Goal: Information Seeking & Learning: Compare options

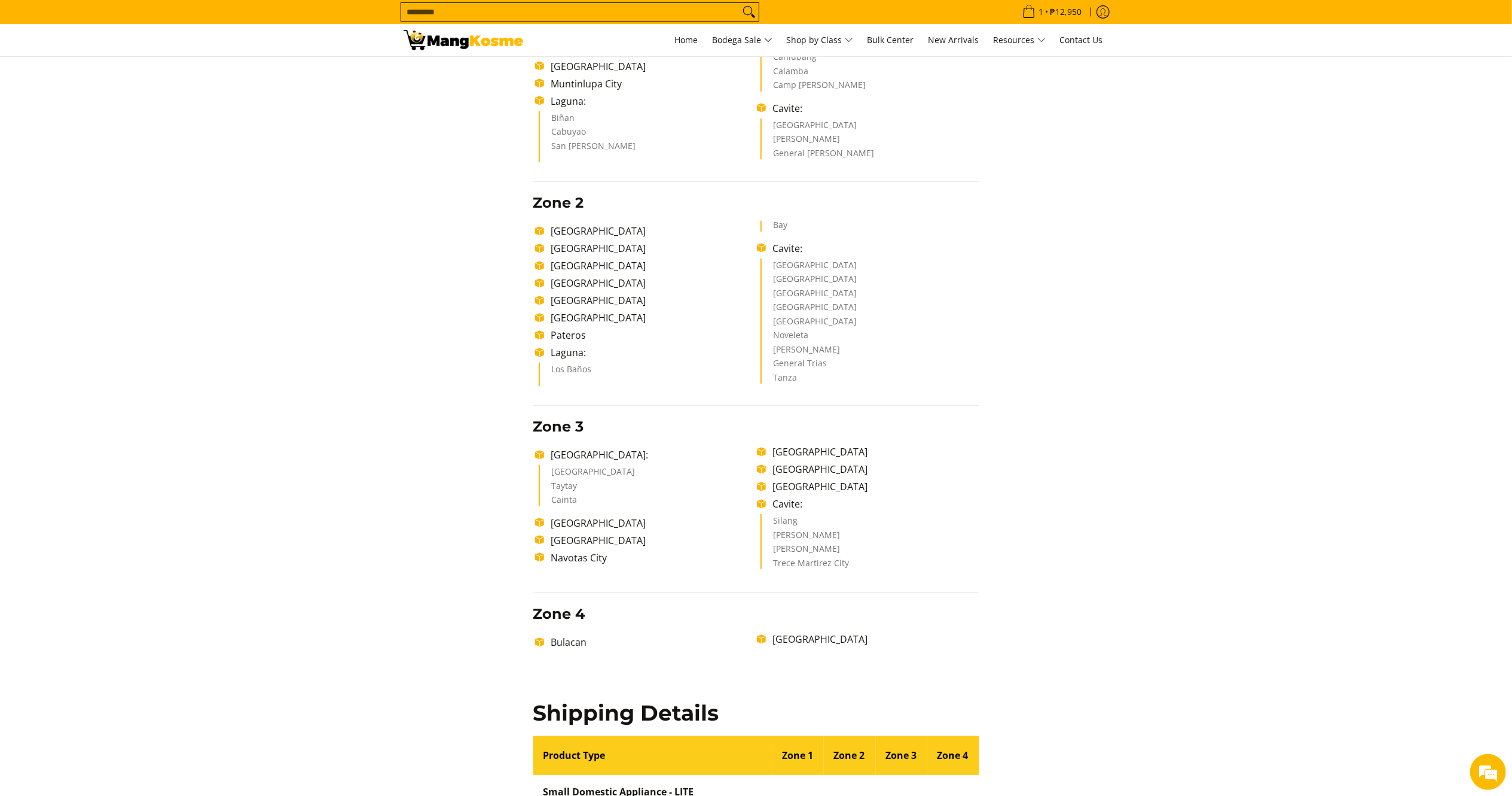
scroll to position [148, 0]
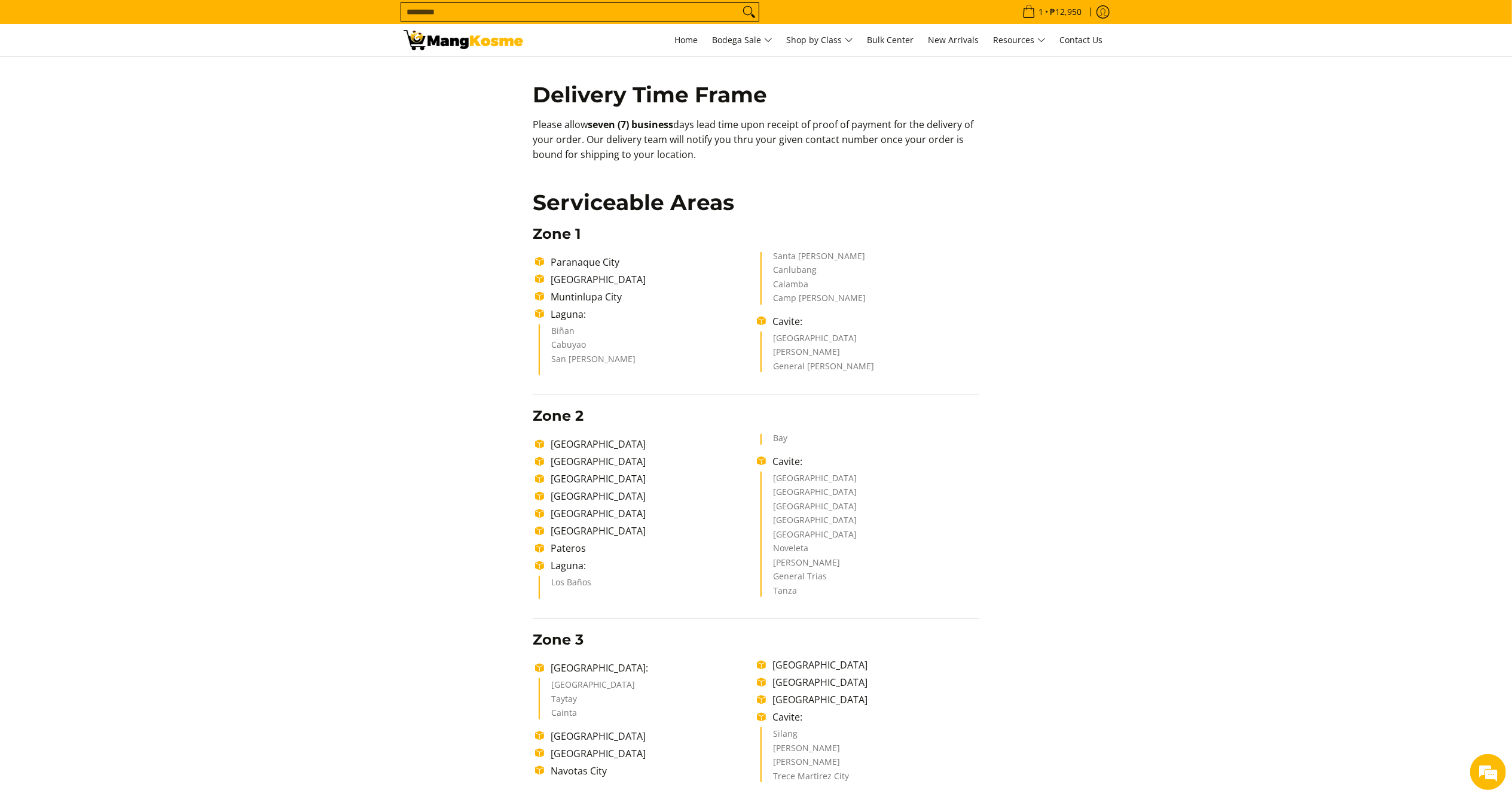
drag, startPoint x: 1526, startPoint y: 599, endPoint x: 1528, endPoint y: 361, distance: 238.0
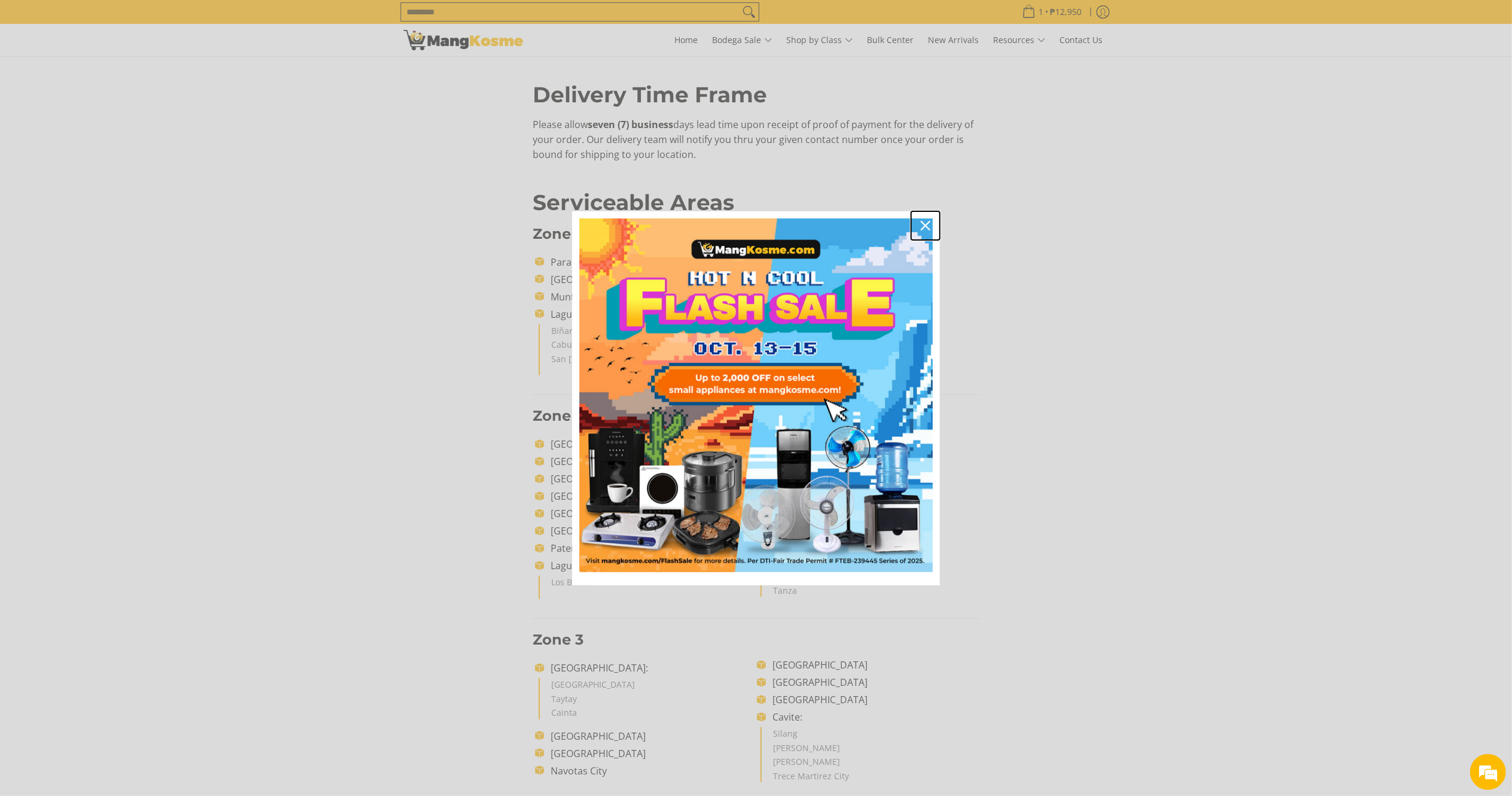
click at [924, 224] on icon "close icon" at bounding box center [926, 225] width 10 height 10
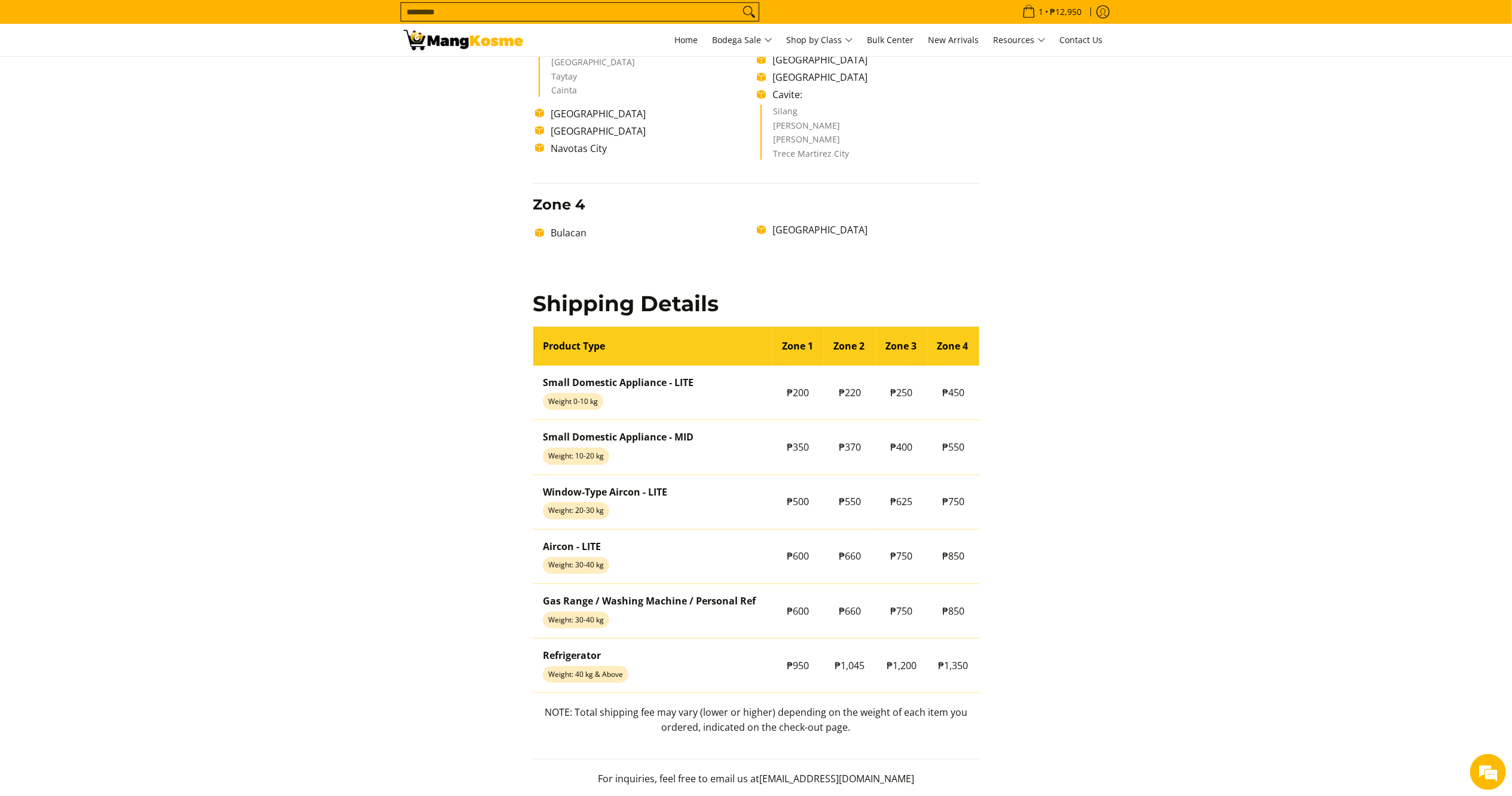
scroll to position [926, 0]
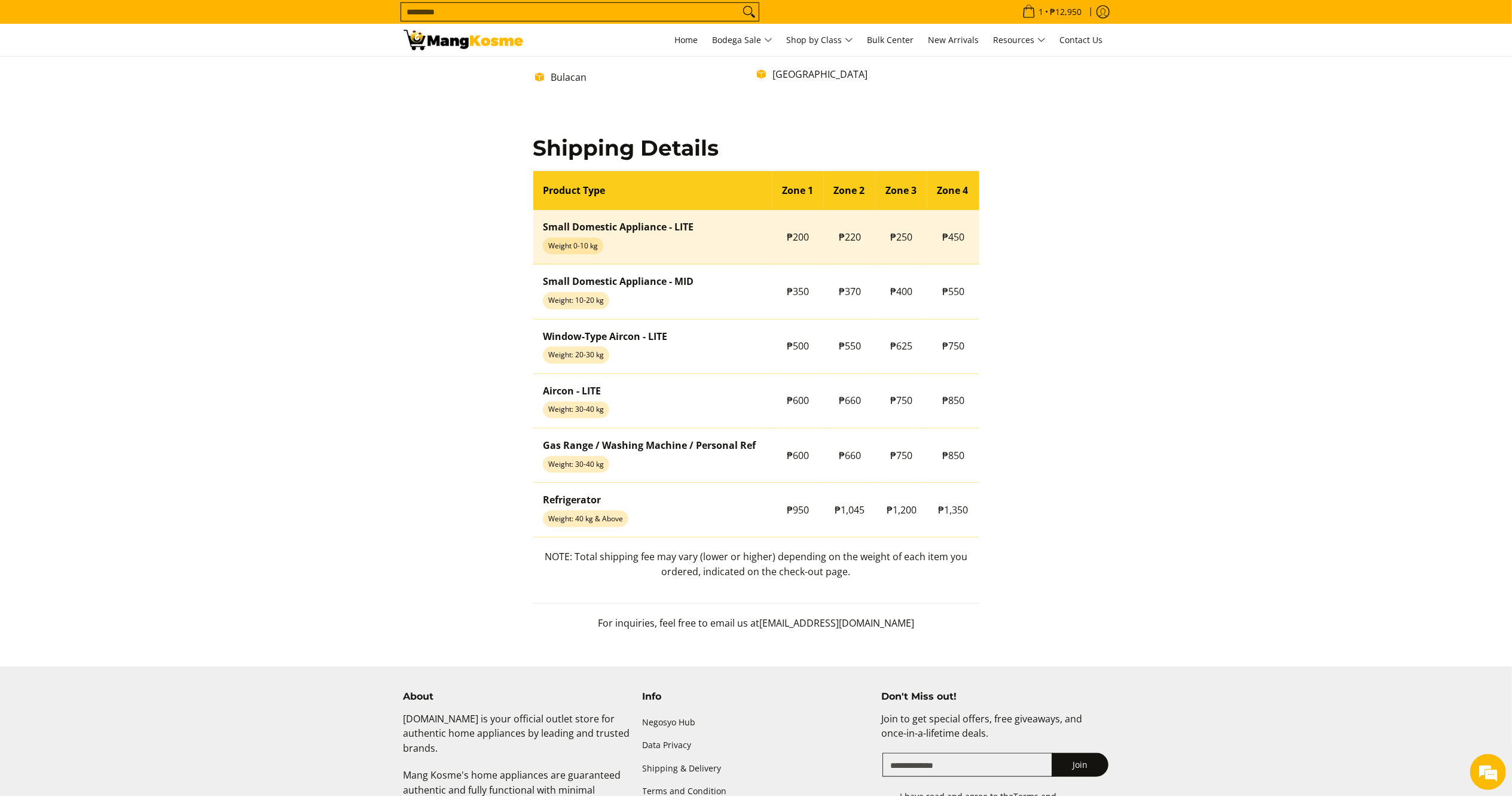
click at [850, 218] on td "₱220" at bounding box center [850, 237] width 52 height 55
click at [843, 237] on span "₱220" at bounding box center [850, 237] width 22 height 13
copy tr "₱220"
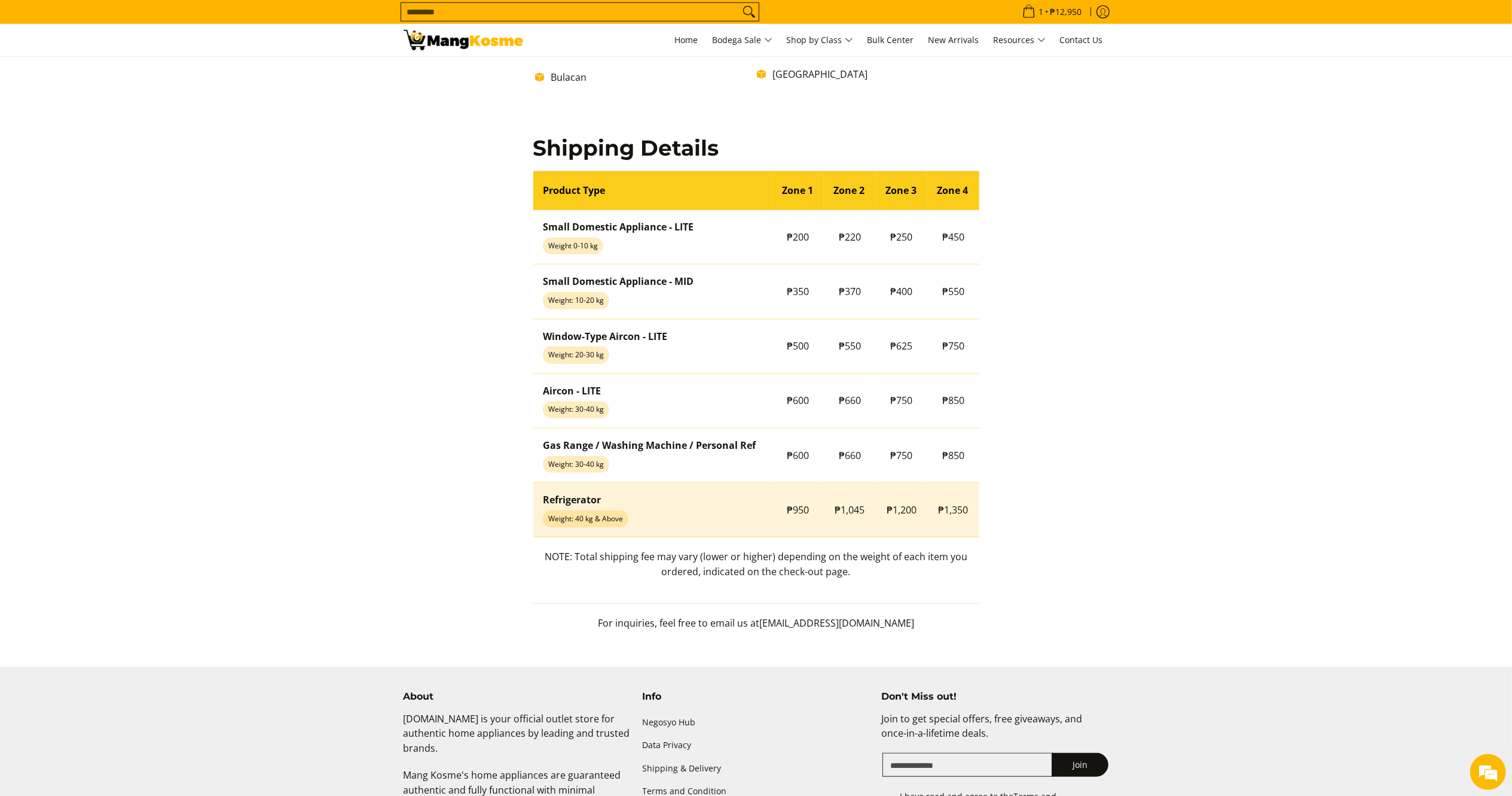
click at [847, 508] on span "₱1,045" at bounding box center [850, 510] width 30 height 13
copy tr "₱1,045"
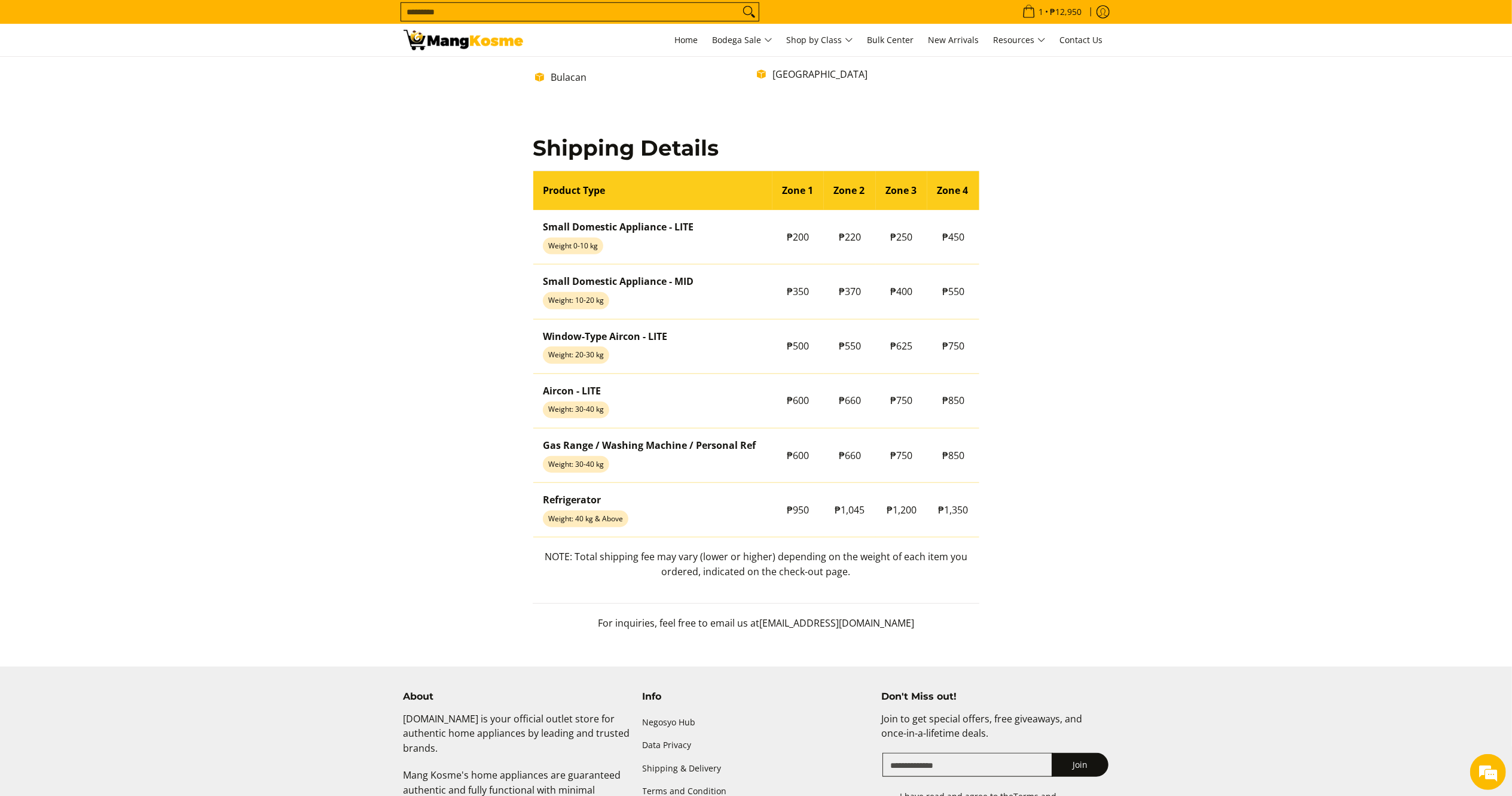
click at [739, 567] on p "NOTE: Total shipping fee may vary (lower or higher) depending on the weight of …" at bounding box center [756, 571] width 446 height 42
click at [740, 567] on p "NOTE: Total shipping fee may vary (lower or higher) depending on the weight of …" at bounding box center [756, 571] width 446 height 42
copy p "NOTE: Total shipping fee may vary (lower or higher) depending on the weight of …"
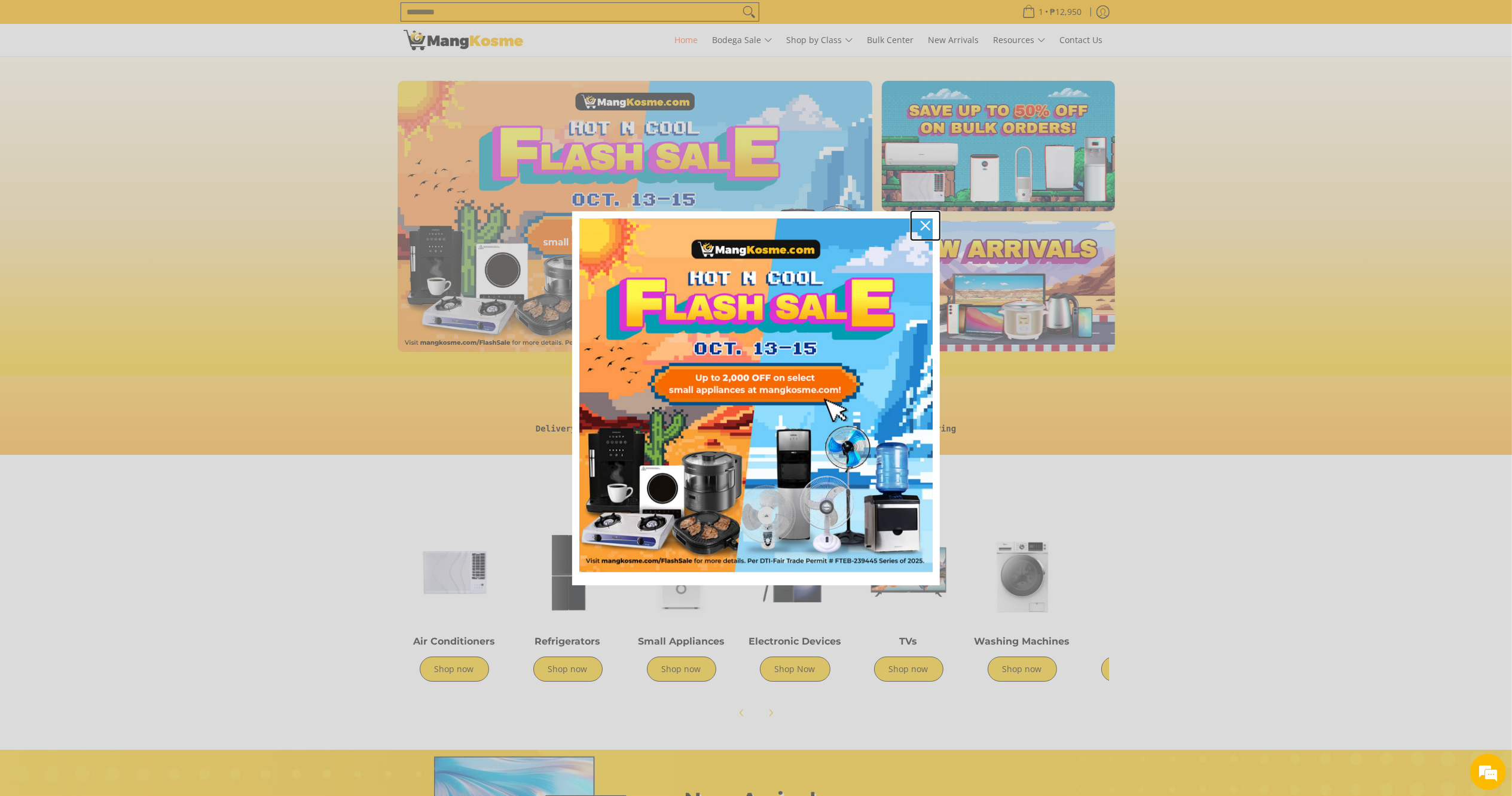
click at [931, 230] on icon "close icon" at bounding box center [926, 225] width 10 height 10
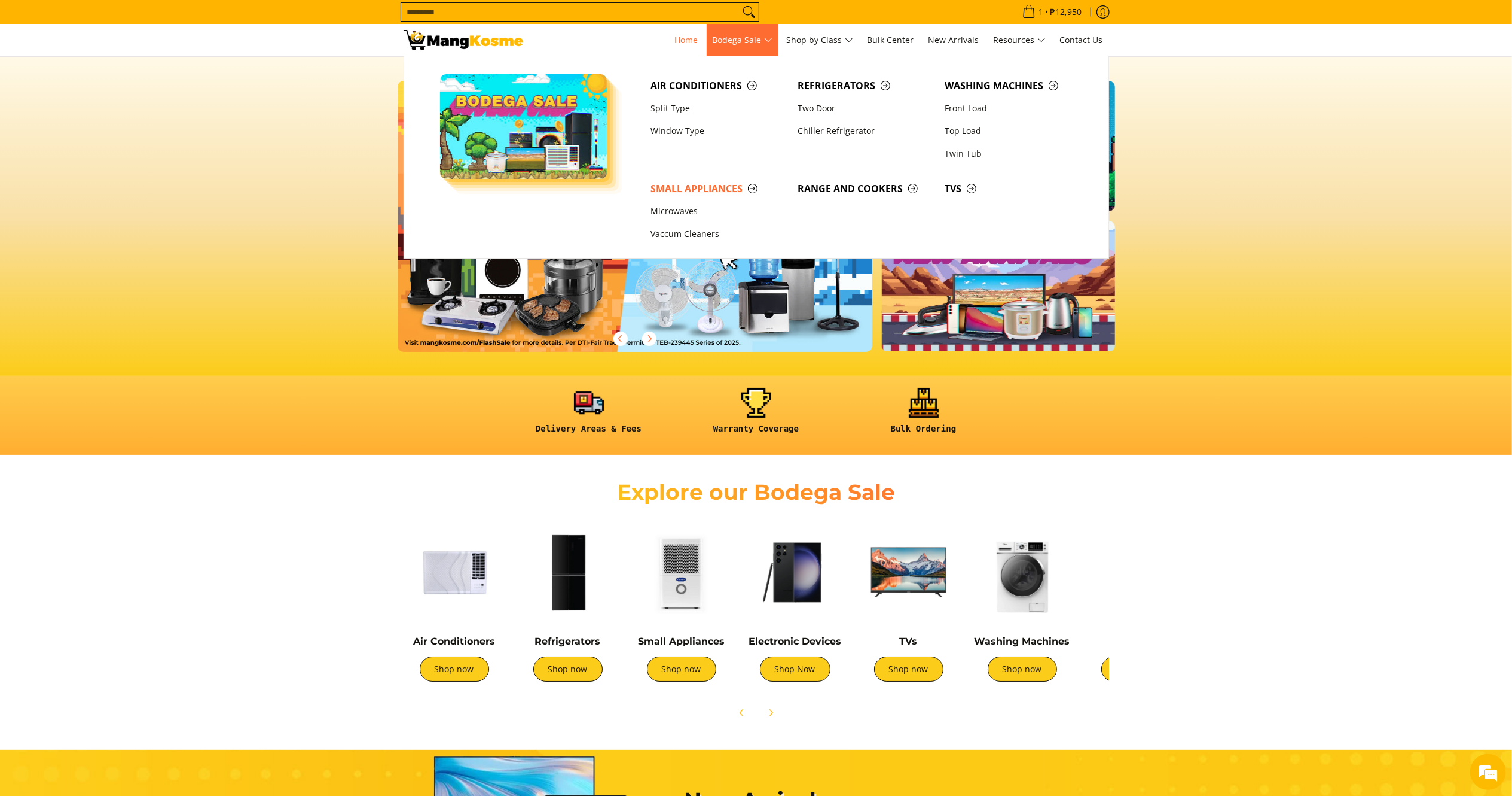
click at [714, 184] on span "Small Appliances" at bounding box center [718, 188] width 135 height 15
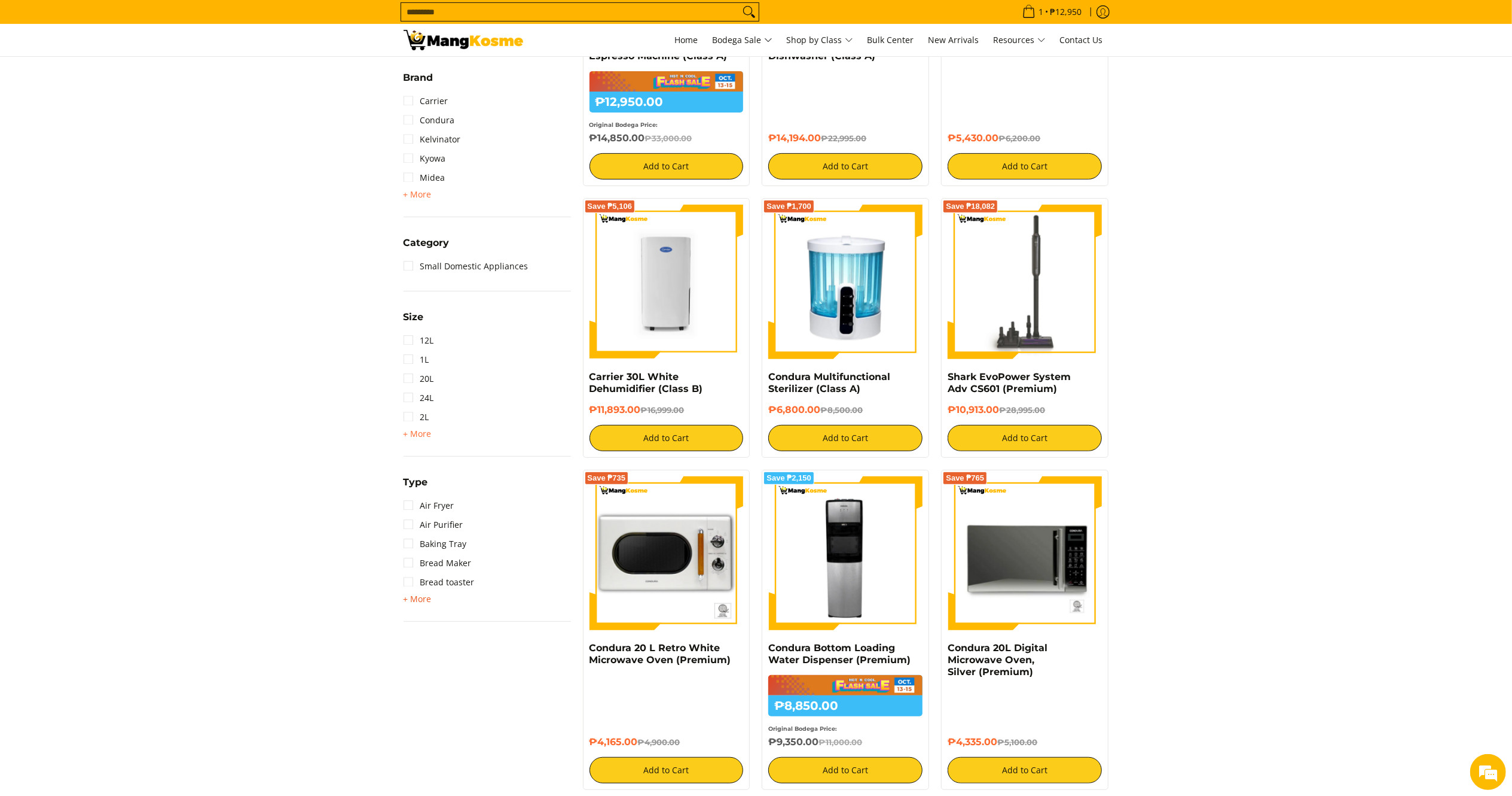
click at [419, 603] on span "+ More - Less" at bounding box center [418, 599] width 28 height 15
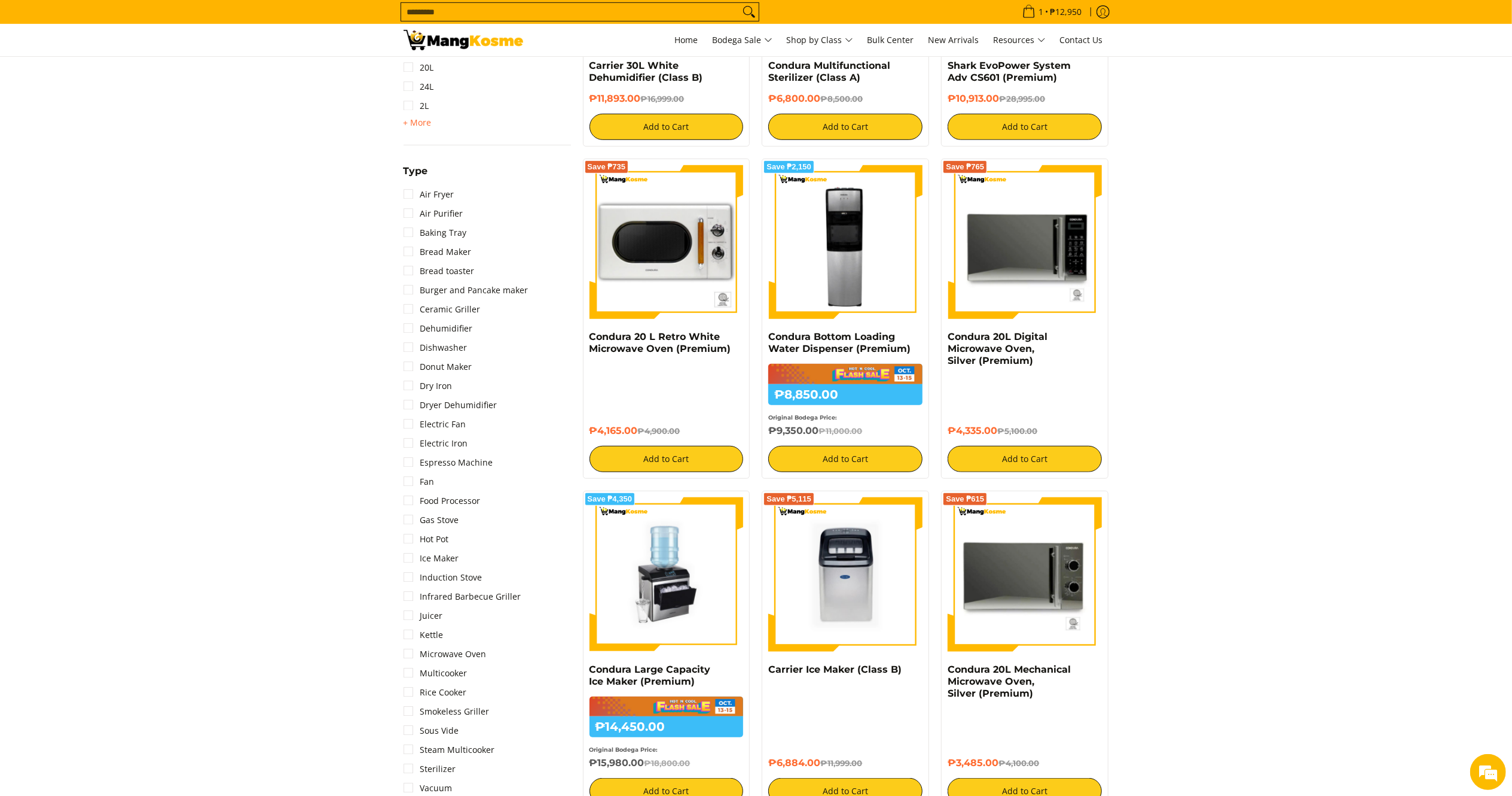
scroll to position [731, 0]
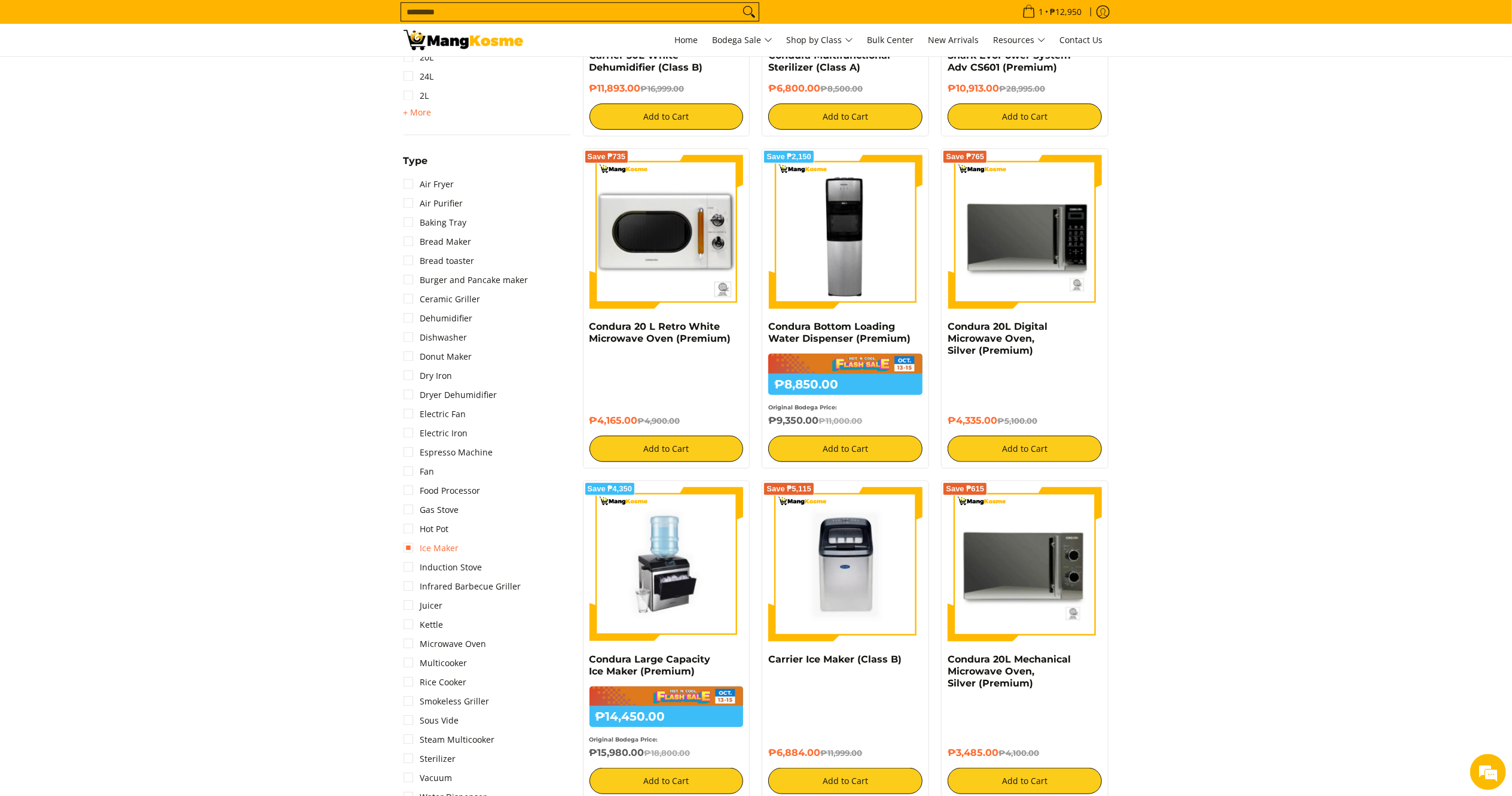
click at [433, 552] on link "Ice Maker" at bounding box center [431, 547] width 55 height 19
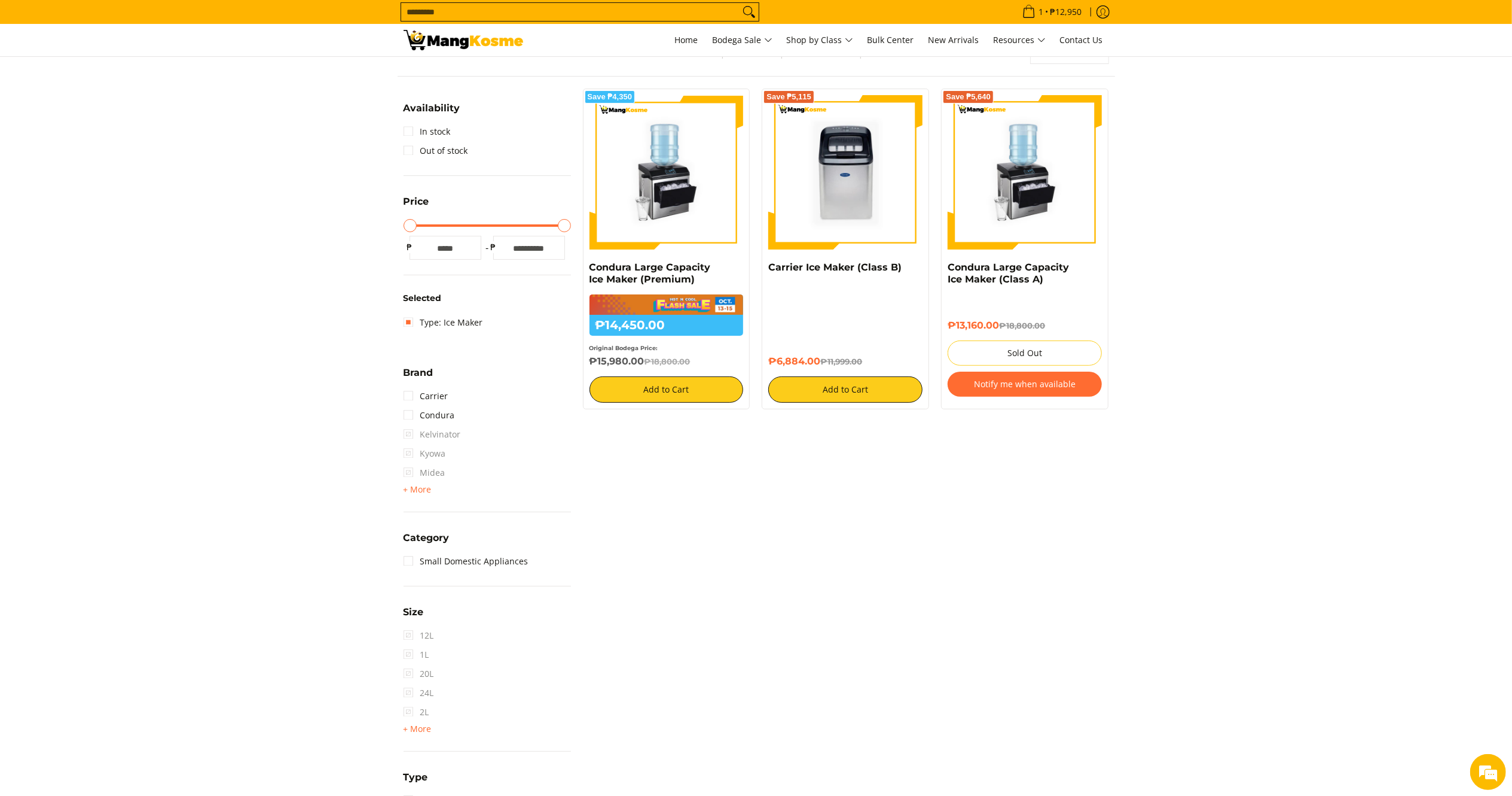
scroll to position [168, 0]
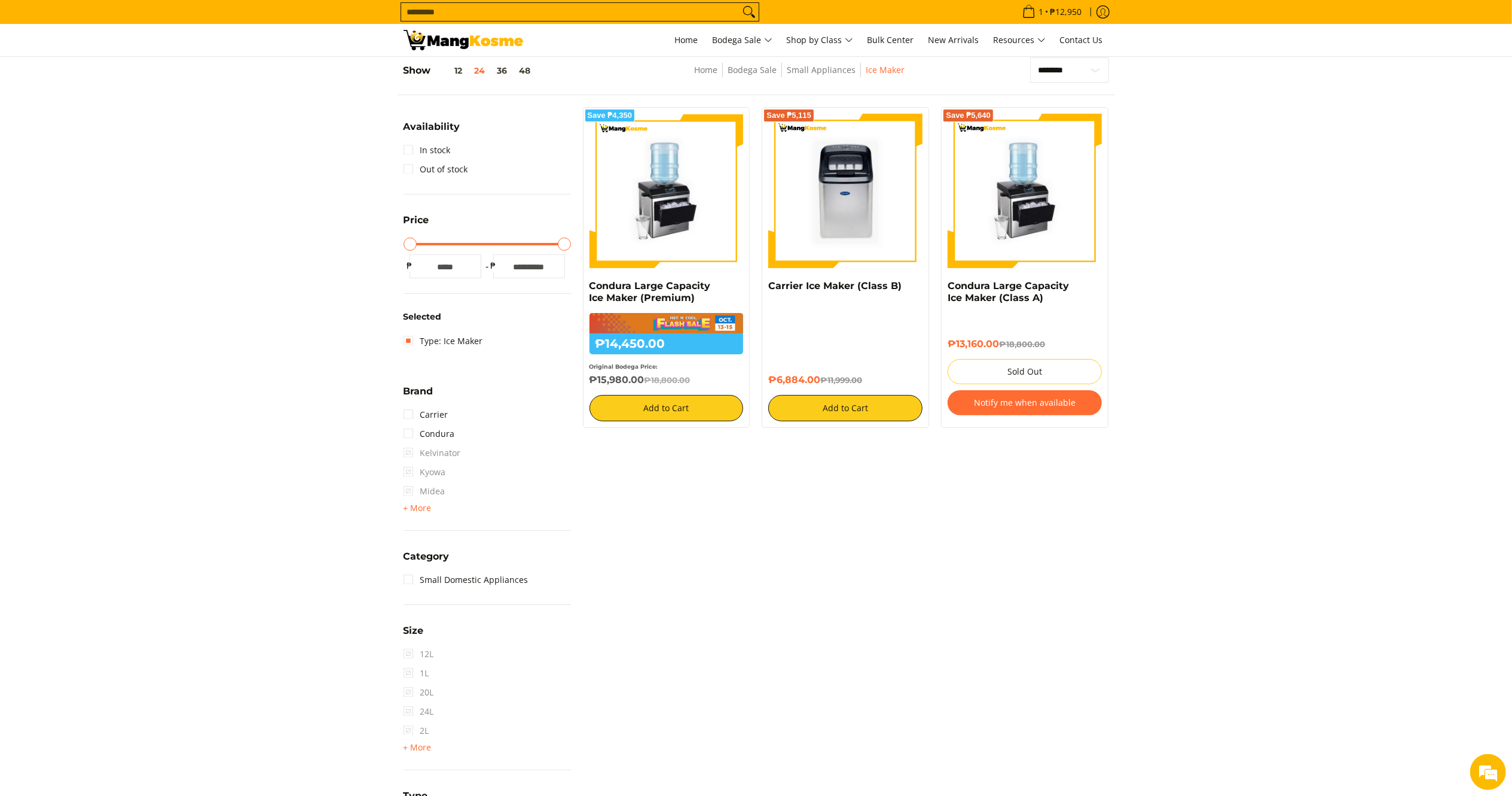
click at [758, 592] on div "**********" at bounding box center [756, 505] width 718 height 895
drag, startPoint x: 644, startPoint y: 381, endPoint x: 584, endPoint y: 285, distance: 113.2
click at [584, 285] on div "Save ₱4,350 Condura Large Capacity Ice Maker (Premium) ₱14,450.00 ₱18,800.00 Or…" at bounding box center [666, 267] width 167 height 320
copy div "Condura Large Capacity Ice Maker (Premium) ₱14,450.00 ₱18,800.00 Original Bodeg…"
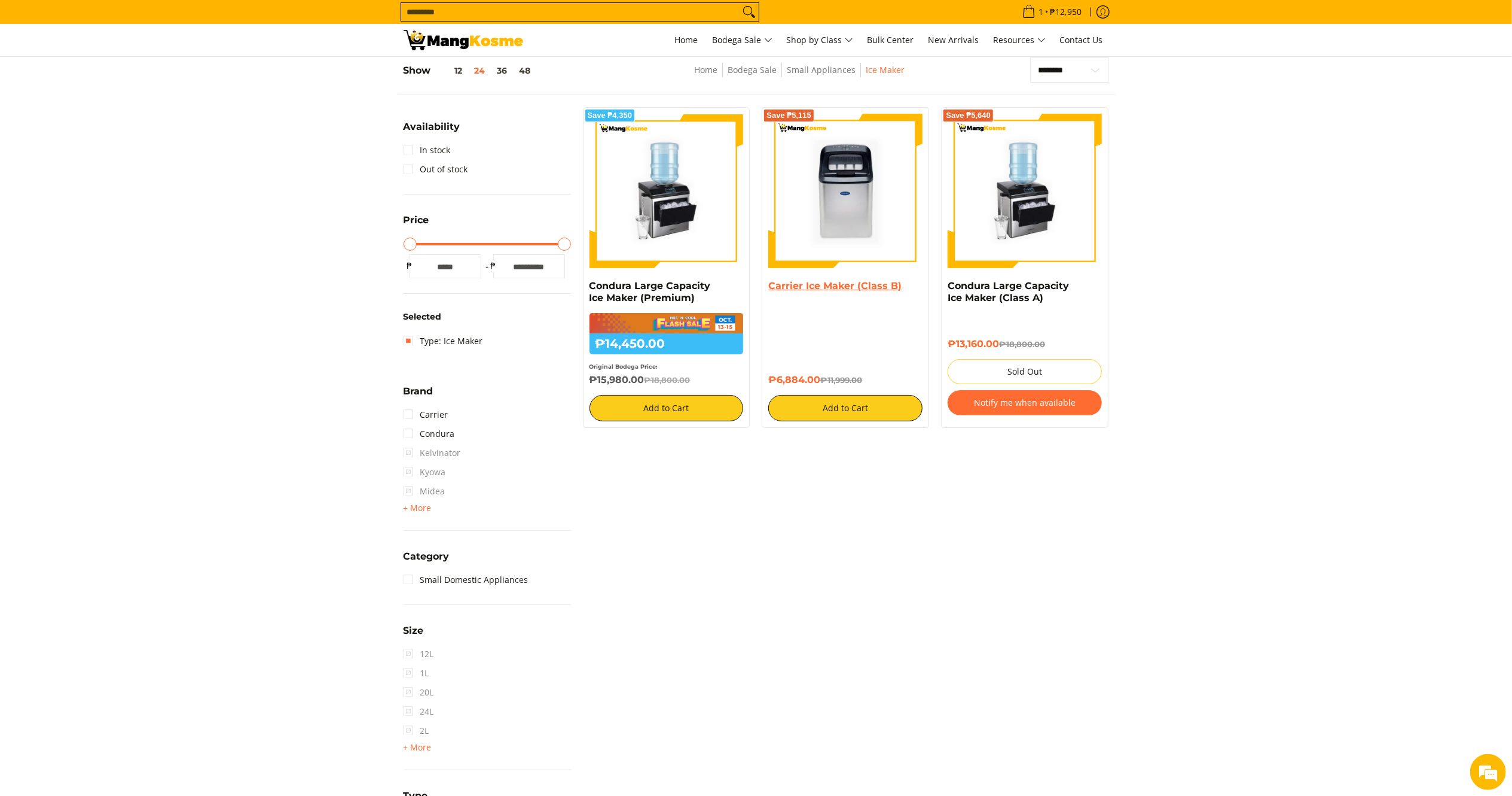
drag, startPoint x: 825, startPoint y: 379, endPoint x: 771, endPoint y: 290, distance: 104.1
click at [771, 290] on div "Carrier Ice Maker (Class B) ₱6,884.00 ₱11,999.00 Add to Cart" at bounding box center [845, 350] width 154 height 141
copy div "Carrier Ice Maker (Class B) ₱6,884.00"
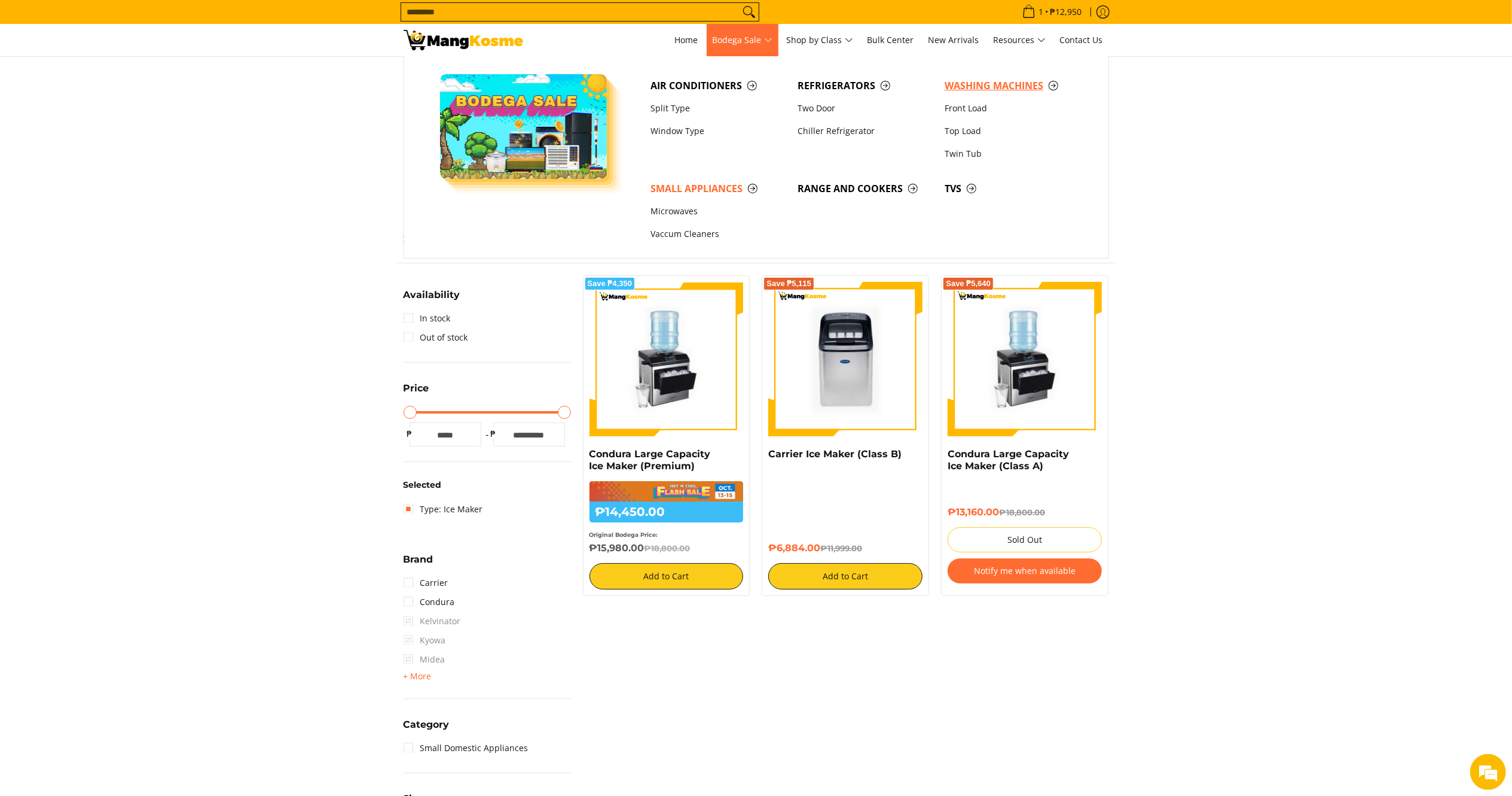
click at [955, 92] on span "Washing Machines" at bounding box center [1012, 85] width 135 height 15
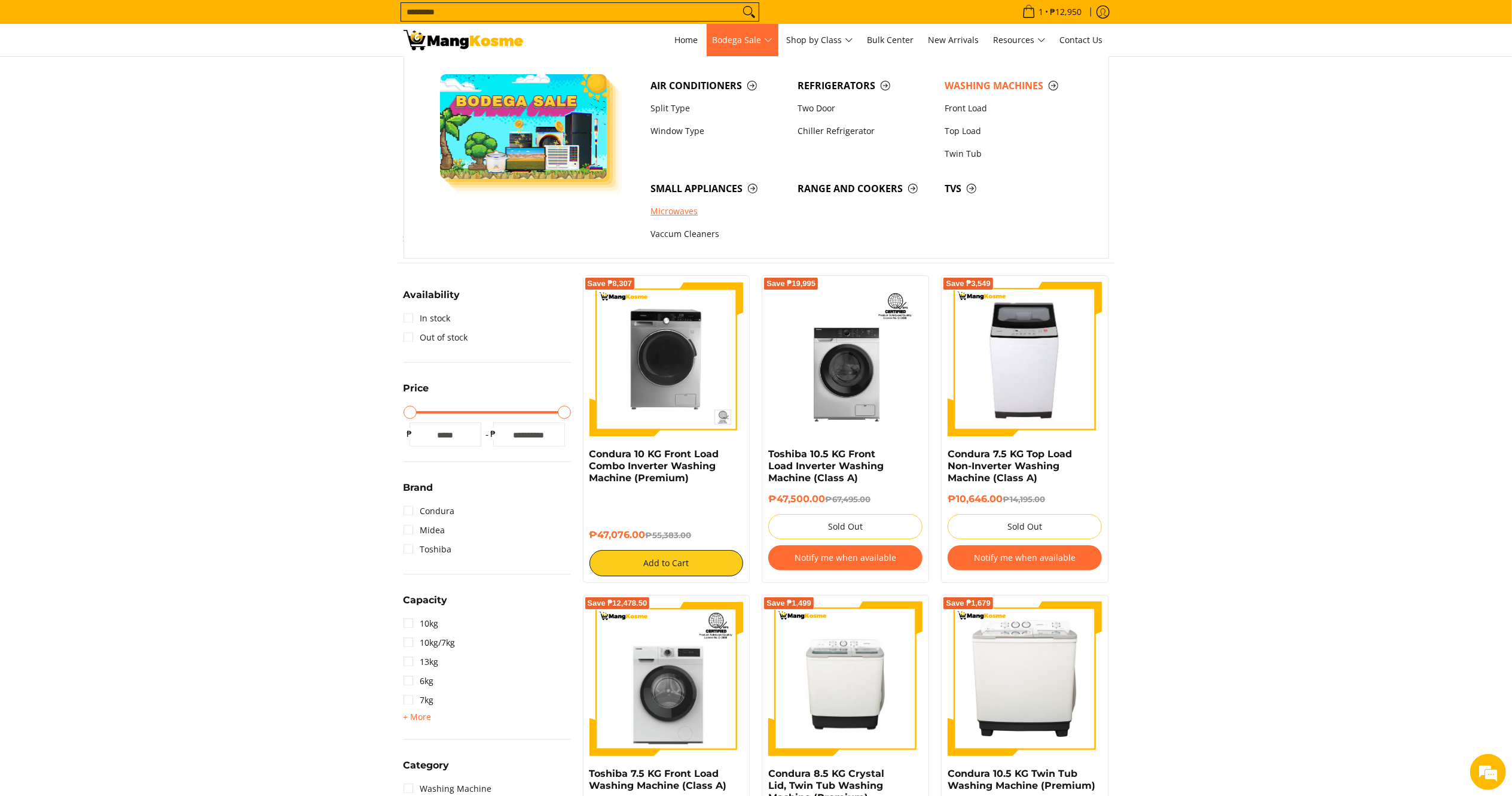
click at [689, 208] on link "Microwaves" at bounding box center [718, 211] width 147 height 22
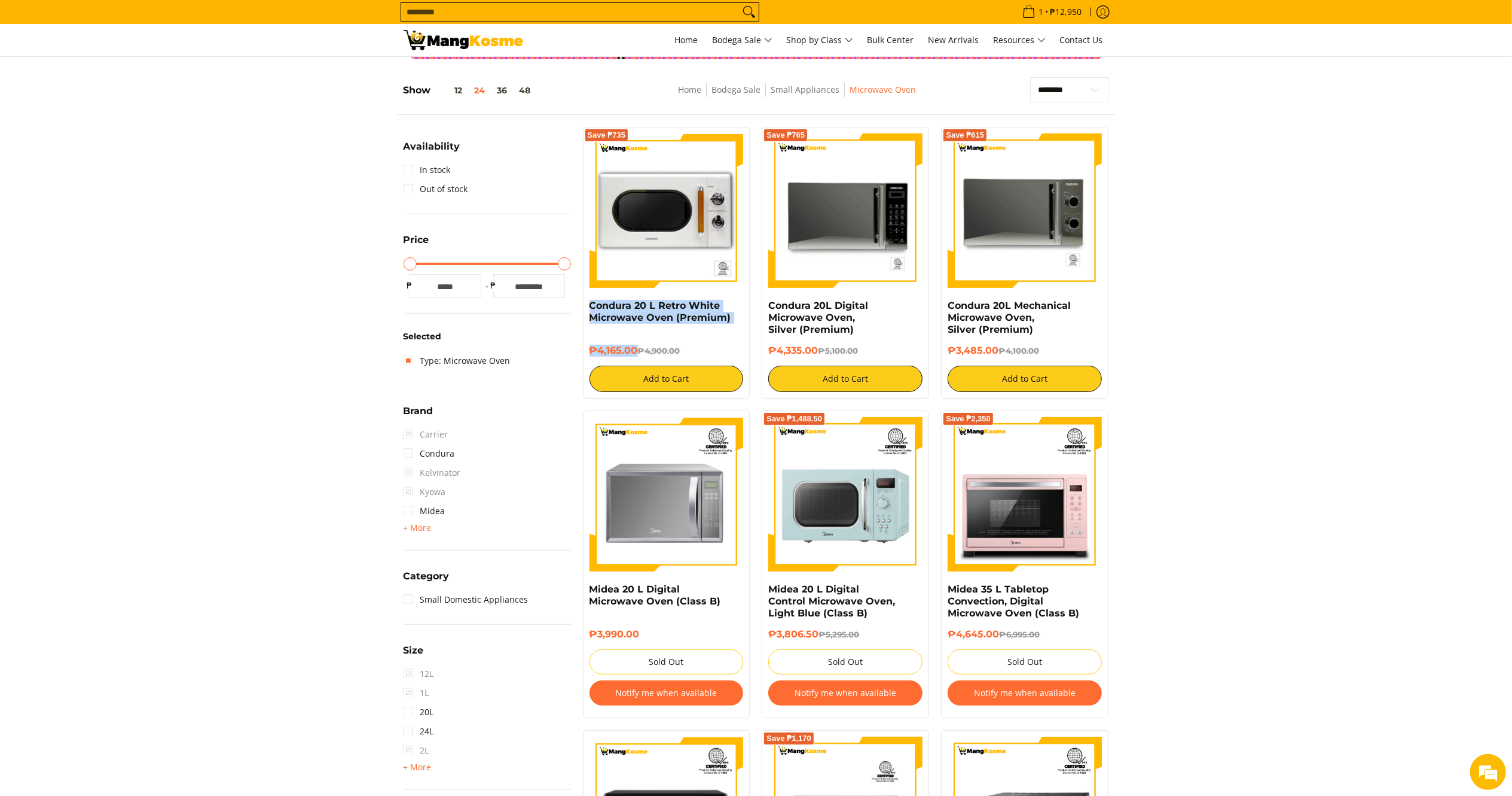
drag, startPoint x: 636, startPoint y: 352, endPoint x: 584, endPoint y: 307, distance: 68.8
click at [584, 307] on div "Save ₱735 Condura 20 L Retro White Microwave Oven (Premium) ₱4,165.00 ₱4,900.00…" at bounding box center [666, 263] width 167 height 272
copy div "Condura 20 L Retro White Microwave Oven (Premium) ₱4,165.00"
drag, startPoint x: 817, startPoint y: 356, endPoint x: 761, endPoint y: 305, distance: 75.7
click at [761, 305] on div "Save ₱765 Condura 20L Digital Microwave Oven, Silver (Premium) ₱4,335.00 ₱5,100…" at bounding box center [845, 263] width 179 height 272
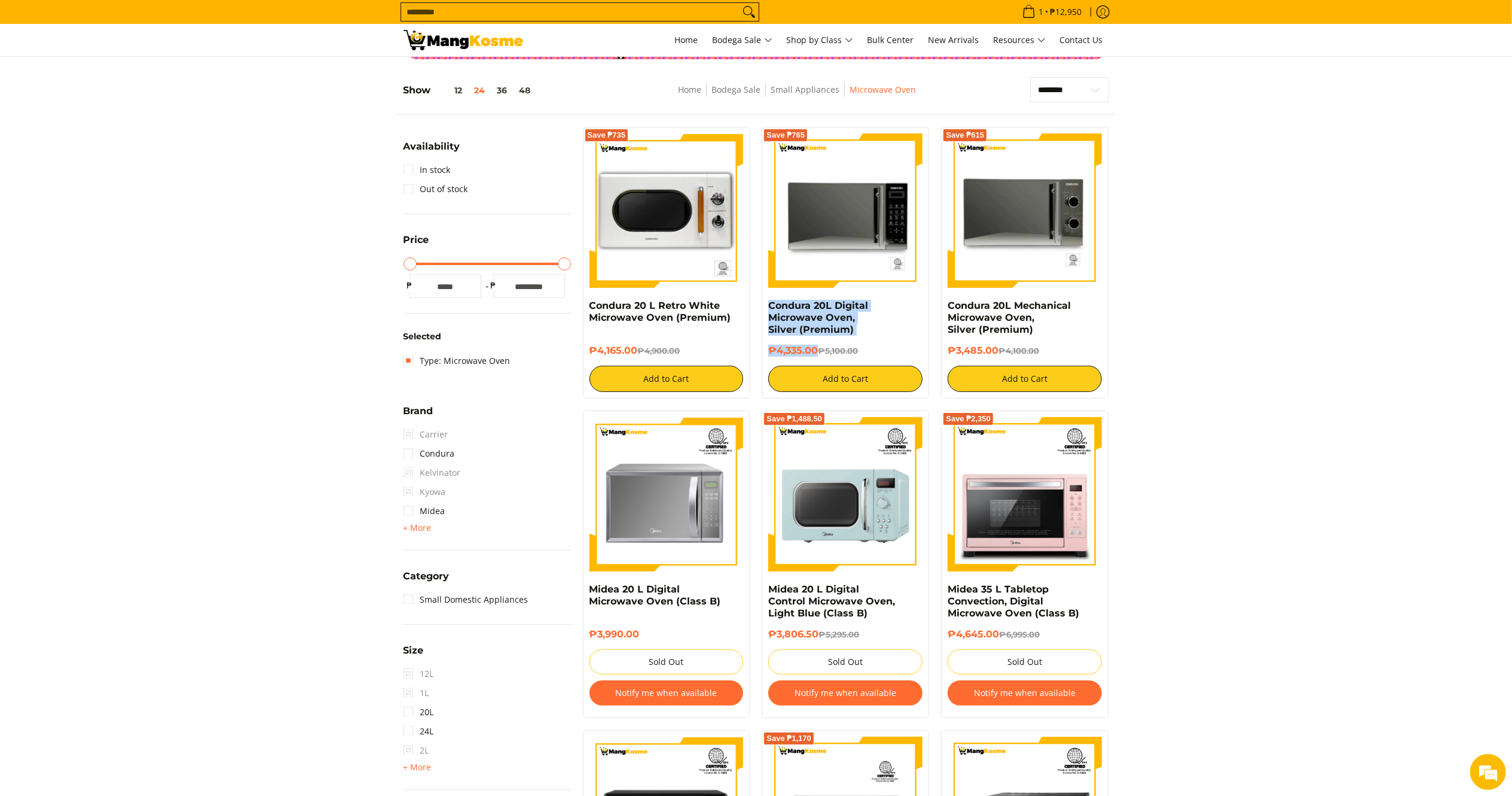
copy div "Condura 20L Digital Microwave Oven, Silver (Premium) ₱4,335.00"
drag, startPoint x: 998, startPoint y: 354, endPoint x: 948, endPoint y: 303, distance: 71.4
click at [948, 303] on div "Condura 20L Mechanical Microwave Oven, Silver (Premium) ₱3,485.00 ₱4,100.00 Add…" at bounding box center [1025, 346] width 154 height 92
copy div "Condura 20L Mechanical Microwave Oven, Silver (Premium) ₱3,485.00"
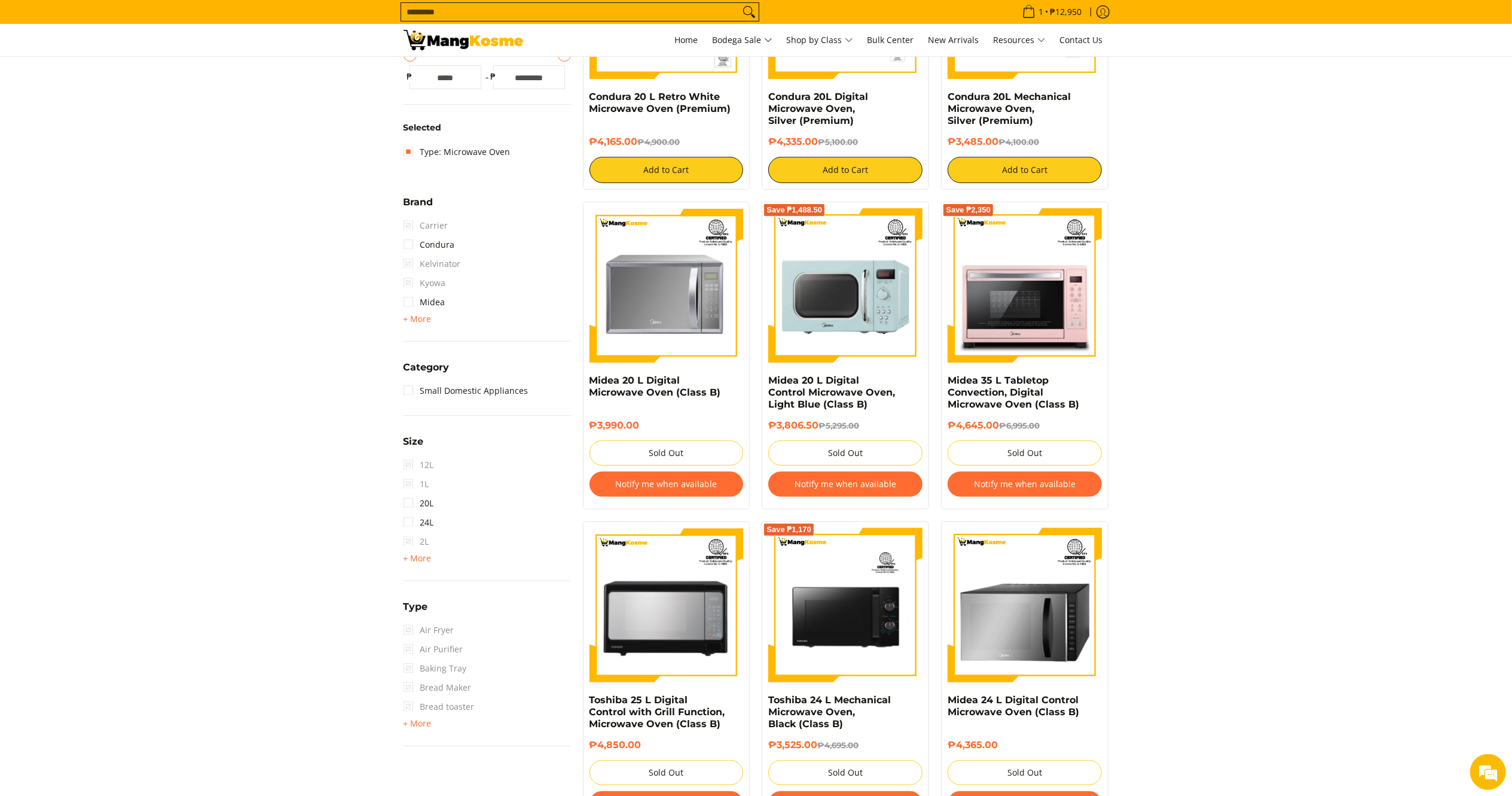
scroll to position [20, 0]
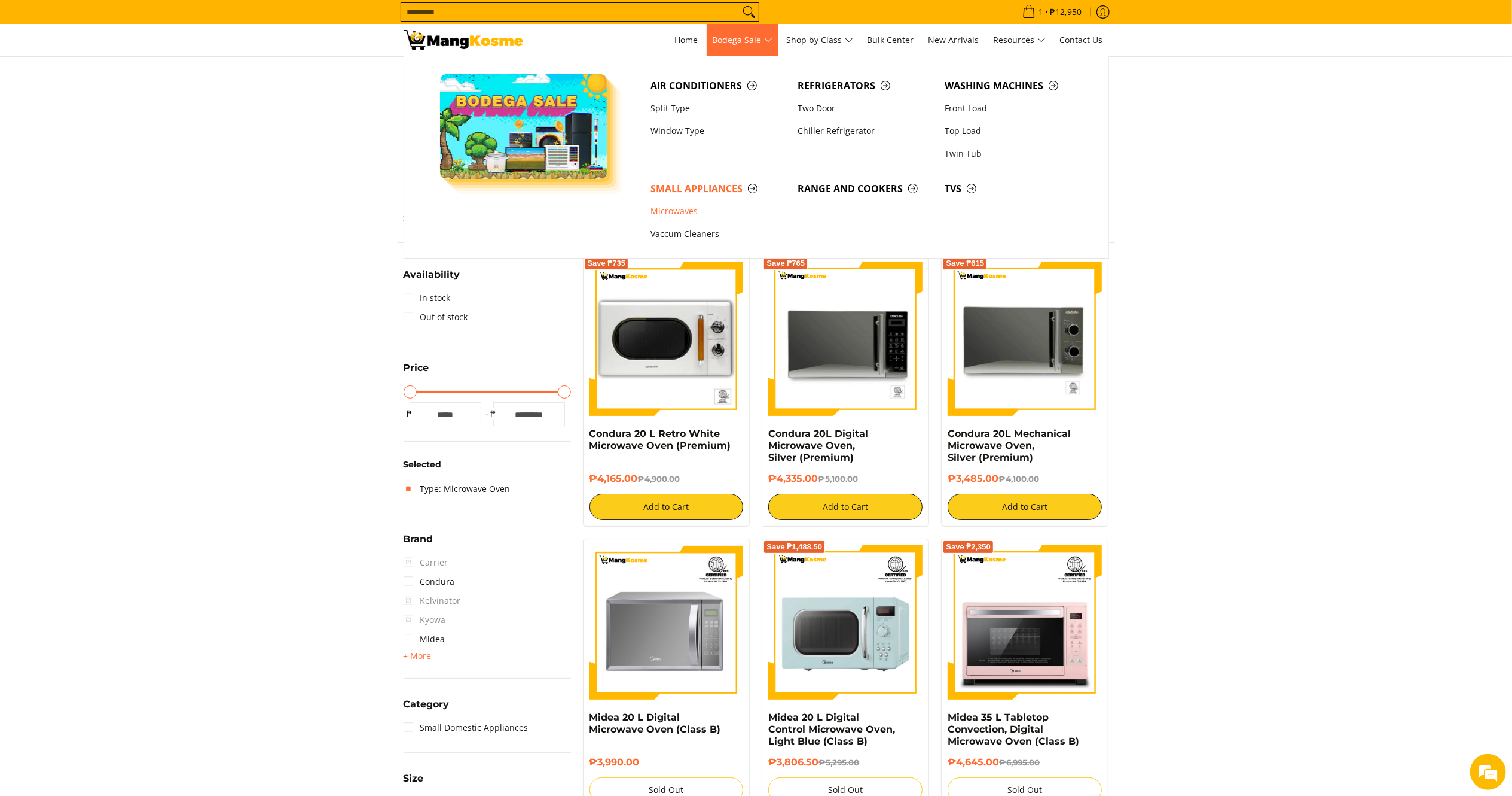
click at [713, 194] on span "Small Appliances" at bounding box center [718, 188] width 135 height 15
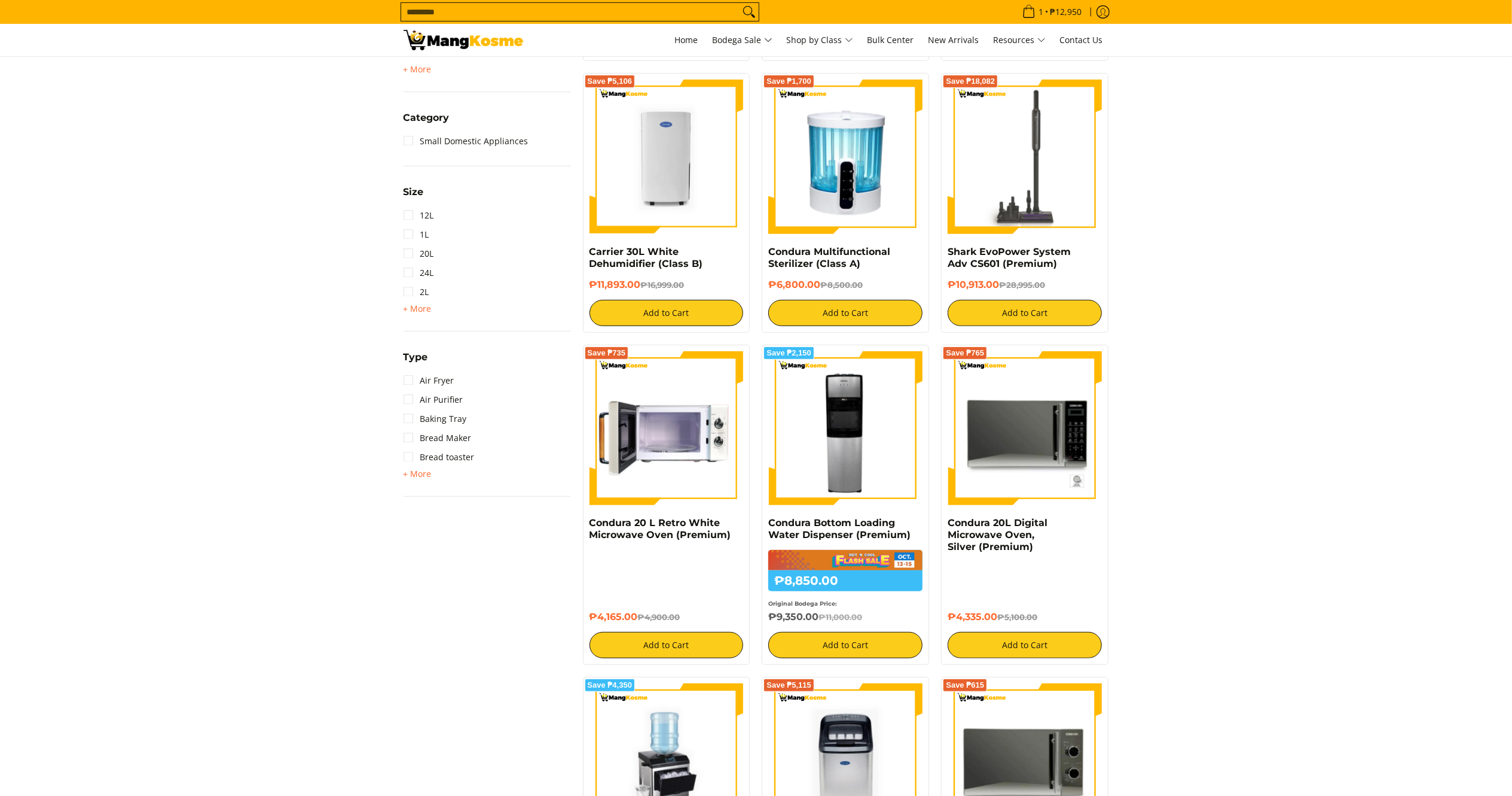
scroll to position [535, 0]
click at [434, 471] on div "Burger and Pancake maker Ceramic Griller Dehumidifier [GEOGRAPHIC_DATA] Donut M…" at bounding box center [487, 474] width 167 height 15
click at [426, 478] on span "+ More - Less" at bounding box center [418, 474] width 28 height 15
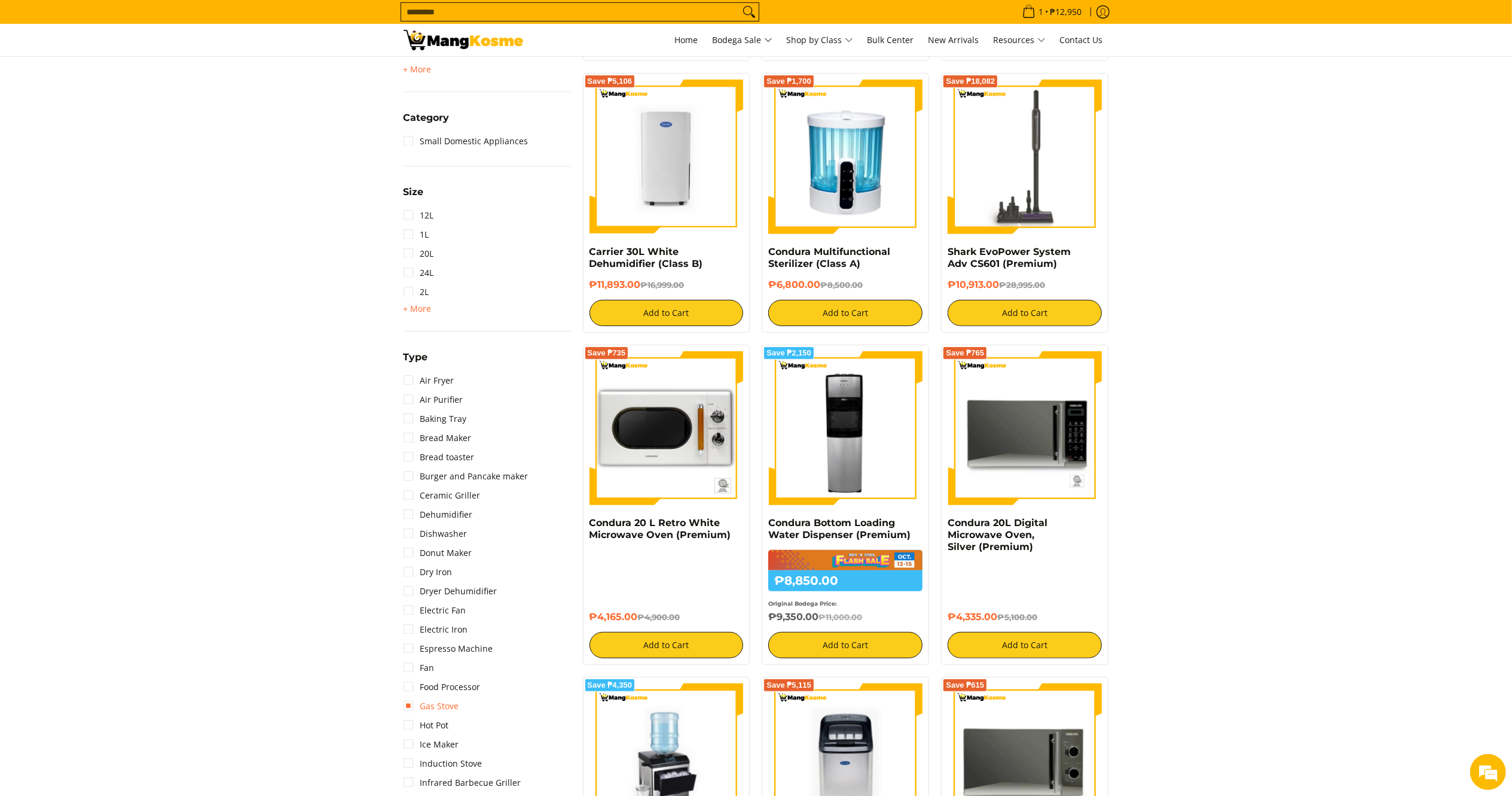
click at [445, 697] on link "Gas Stove" at bounding box center [431, 706] width 55 height 19
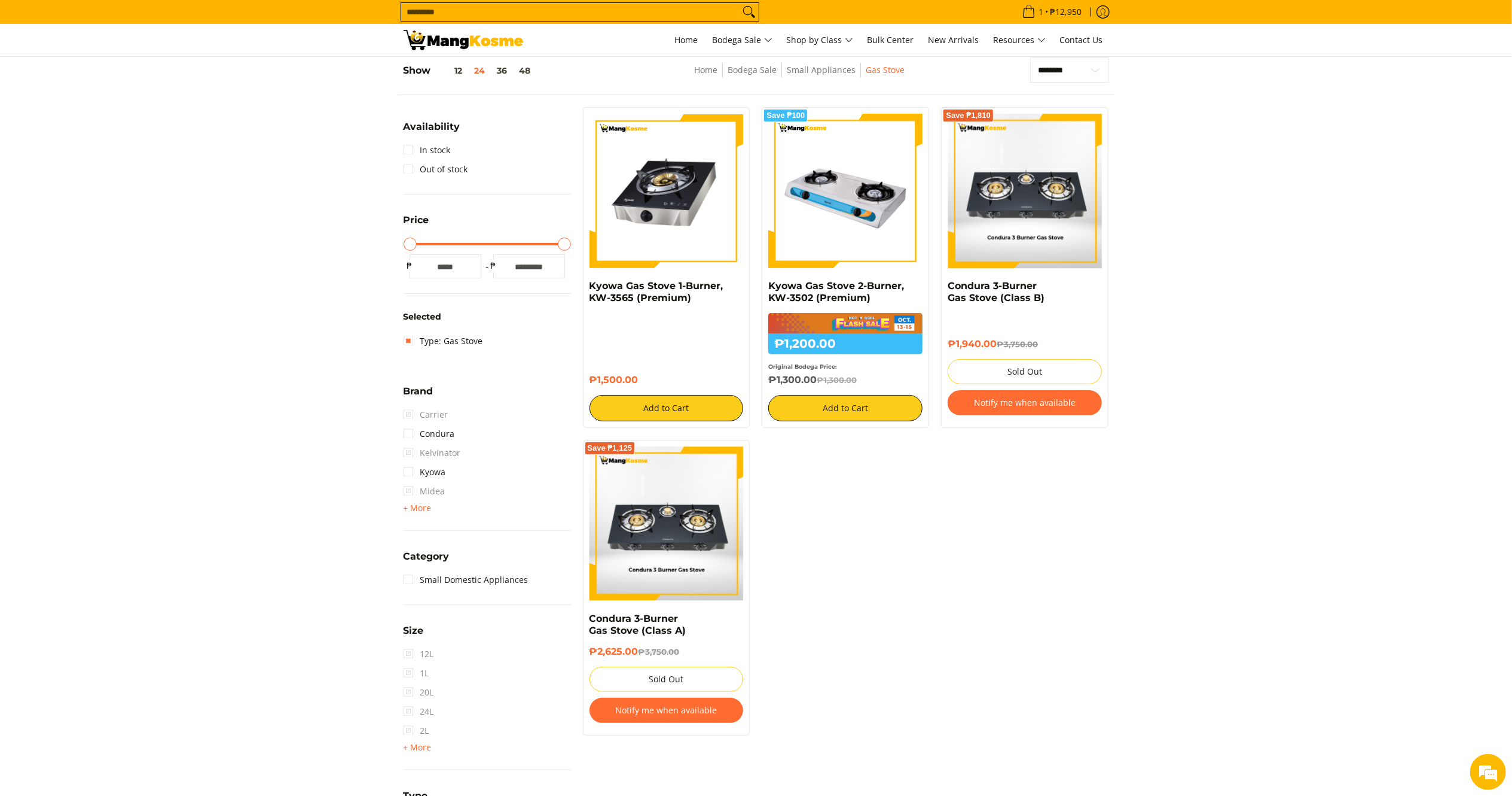
drag, startPoint x: 816, startPoint y: 379, endPoint x: 756, endPoint y: 286, distance: 110.7
click at [756, 286] on div "Save ₱100 Kyowa Gas Stove 2-Burner, KW-3502 (Premium) ₱1,200.00 ₱1,300.00 Origi…" at bounding box center [845, 267] width 179 height 320
copy div "Kyowa Gas Stove 2-Burner, KW-3502 (Premium) ₱1,200.00 ₱1,300.00 Original Bodega…"
drag, startPoint x: 639, startPoint y: 379, endPoint x: 577, endPoint y: 287, distance: 110.9
click at [577, 287] on div "Kyowa Gas Stove 1-Burner, KW-3565 (Premium) ₱1,500.00 Add to Cart" at bounding box center [667, 267] width 179 height 320
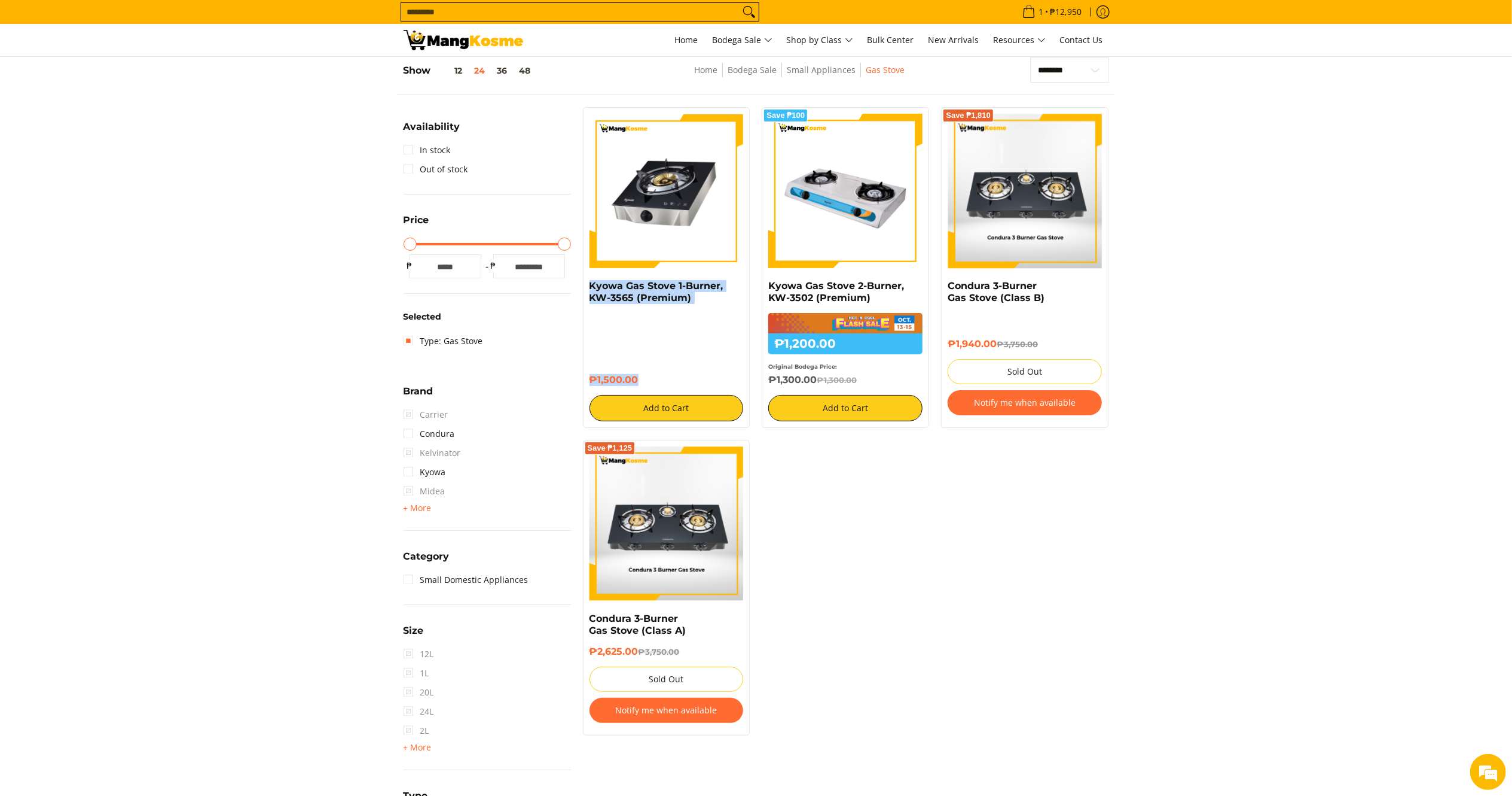
copy div "Kyowa Gas Stove 1-Burner, KW-3565 (Premium) ₱1,500.00"
